Goal: Register for event/course

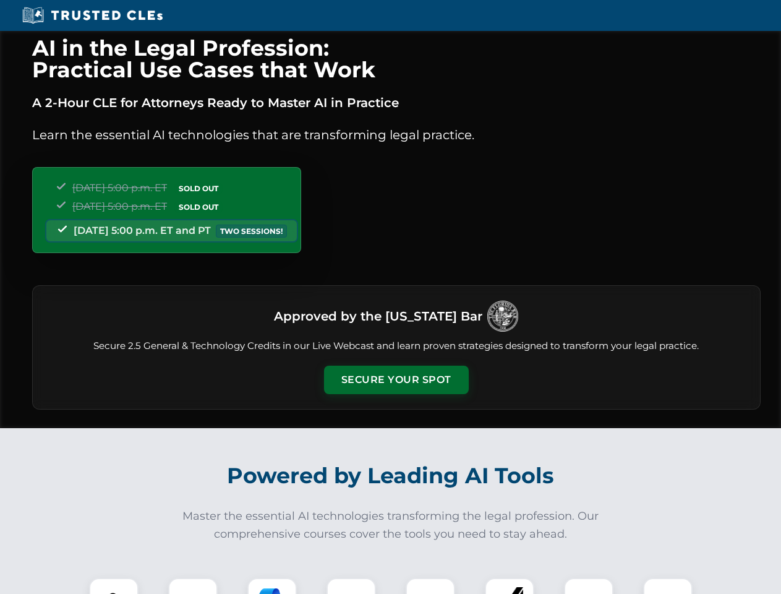
click at [396, 380] on button "Secure Your Spot" at bounding box center [396, 380] width 145 height 28
click at [114, 586] on img at bounding box center [114, 603] width 36 height 36
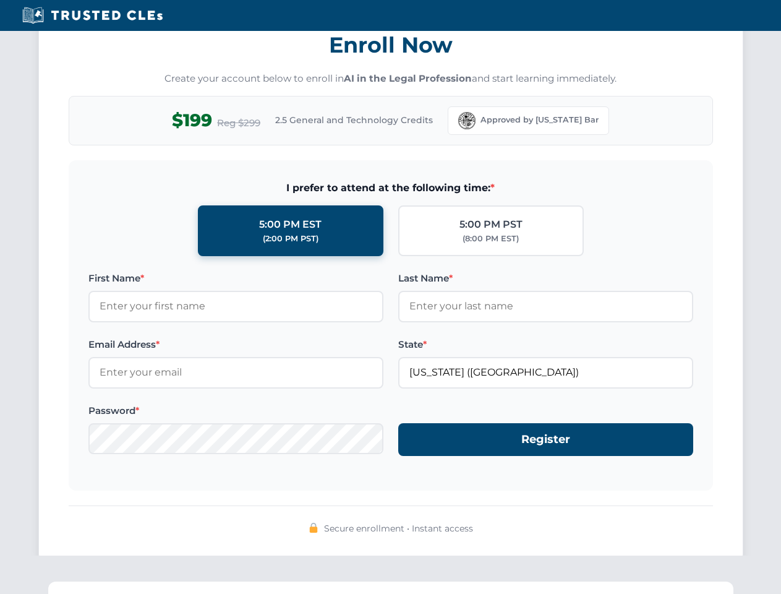
scroll to position [1215, 0]
